Goal: Transaction & Acquisition: Subscribe to service/newsletter

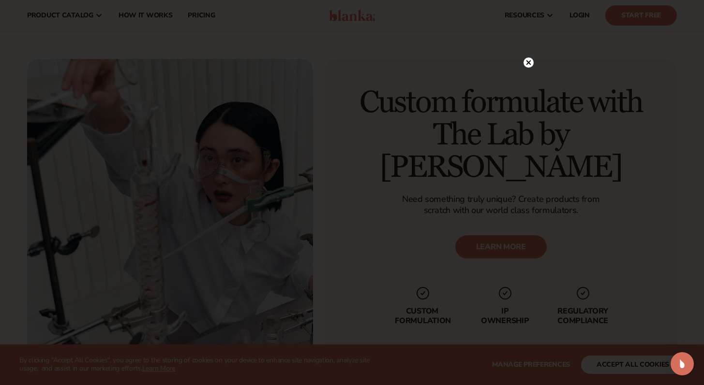
scroll to position [1921, 0]
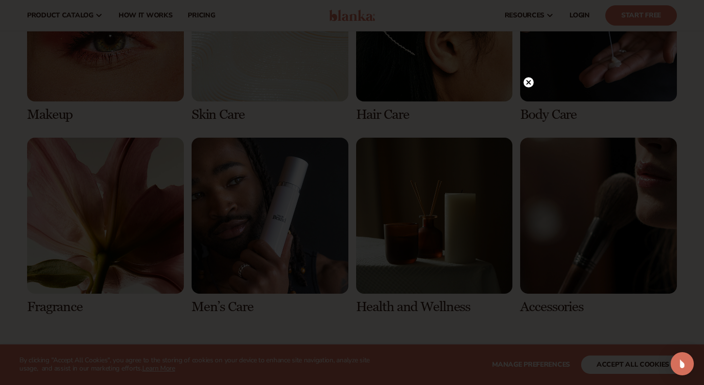
click at [527, 82] on icon at bounding box center [528, 82] width 5 height 5
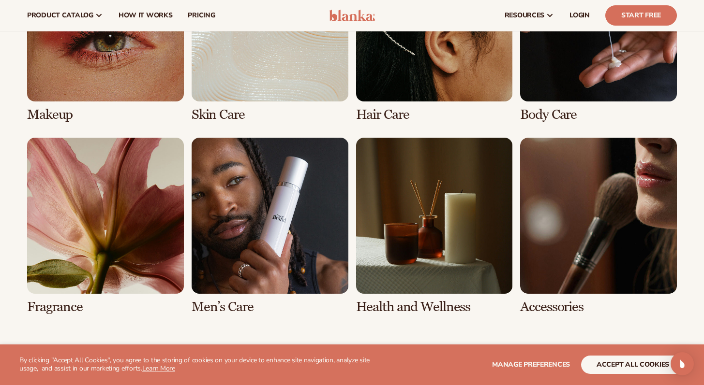
scroll to position [0, 0]
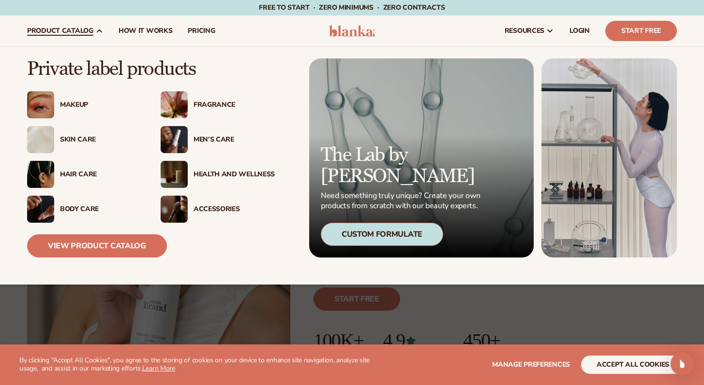
click at [71, 173] on div "Hair Care" at bounding box center [100, 175] width 81 height 8
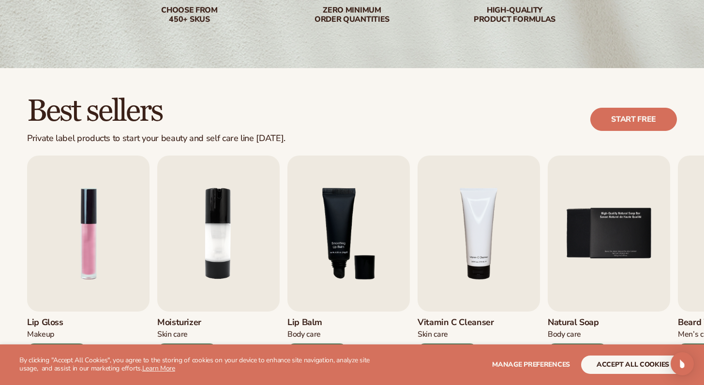
scroll to position [278, 0]
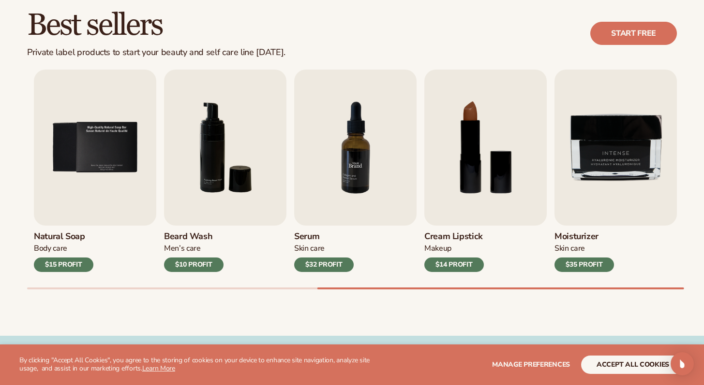
click at [369, 184] on img "7 / 9" at bounding box center [355, 148] width 122 height 156
click at [322, 263] on div "$32 PROFIT" at bounding box center [323, 265] width 59 height 15
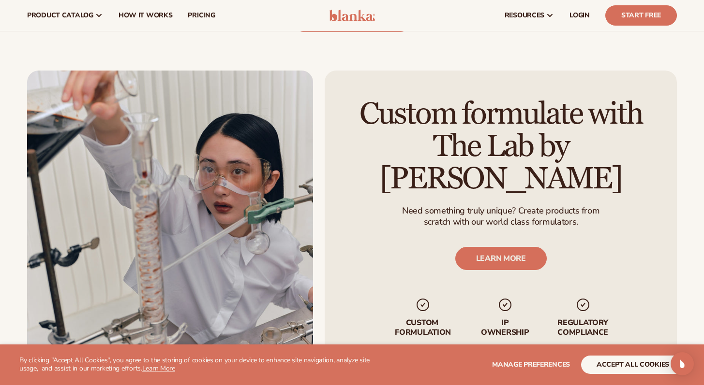
scroll to position [748, 0]
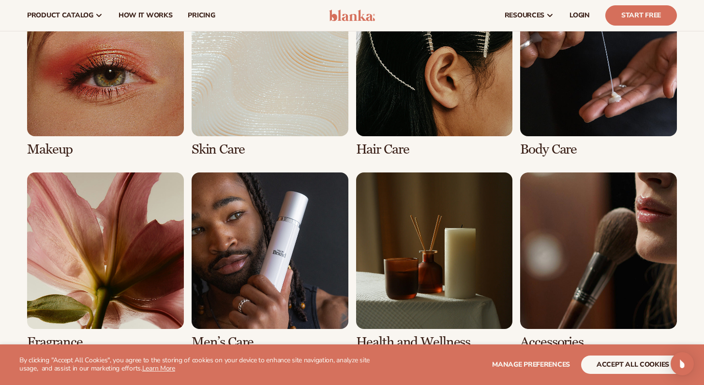
click at [451, 93] on link "3 / 8" at bounding box center [434, 68] width 157 height 177
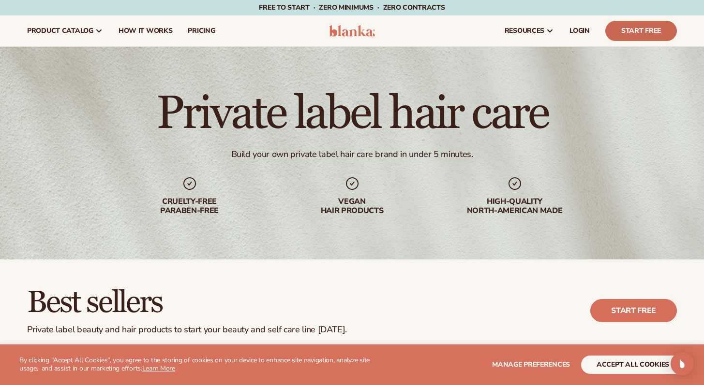
click at [618, 30] on link "Start Free" at bounding box center [641, 31] width 72 height 20
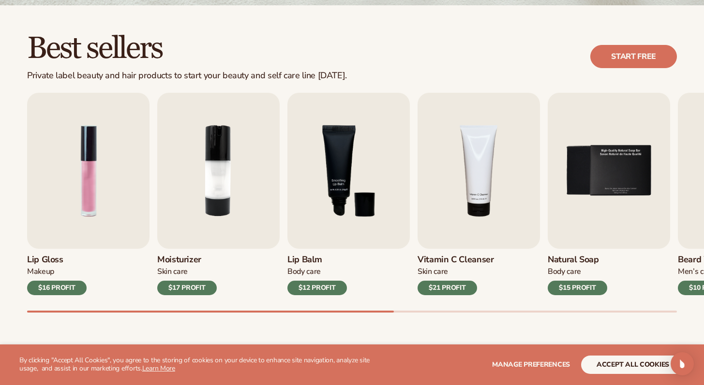
scroll to position [326, 0]
